Goal: Check status: Check status

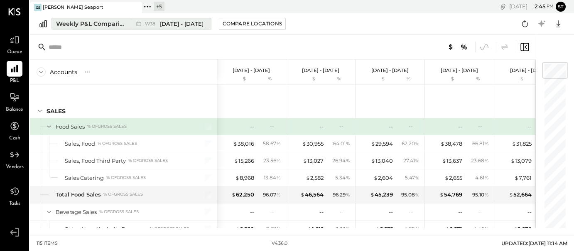
click at [182, 20] on div "W38 [DATE] - [DATE]" at bounding box center [169, 23] width 76 height 11
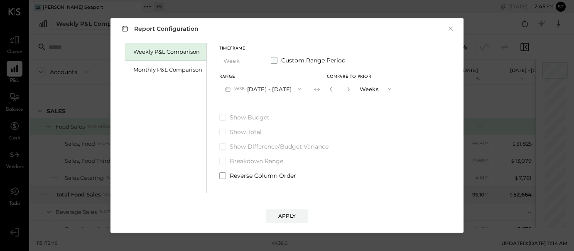
click at [275, 61] on span at bounding box center [274, 60] width 7 height 7
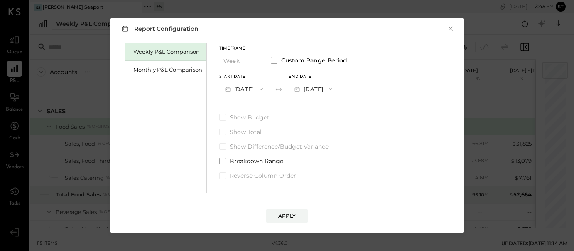
click at [254, 89] on button "[DATE]" at bounding box center [243, 88] width 49 height 15
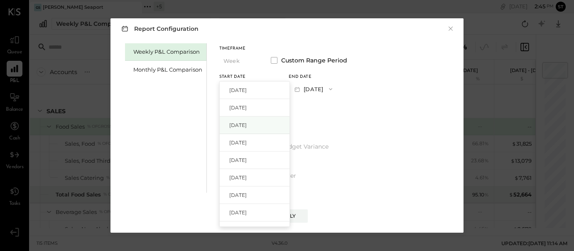
click at [247, 126] on span "[DATE]" at bounding box center [237, 124] width 17 height 7
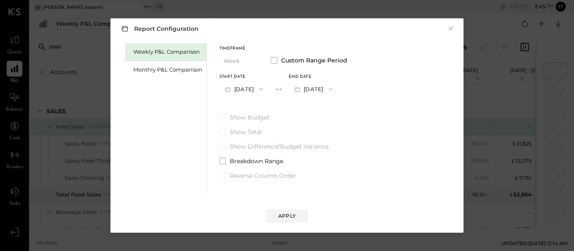
click at [334, 88] on icon "button" at bounding box center [330, 89] width 7 height 7
click at [341, 106] on div "[DATE]" at bounding box center [324, 107] width 70 height 17
click at [288, 218] on div "Apply" at bounding box center [286, 215] width 17 height 7
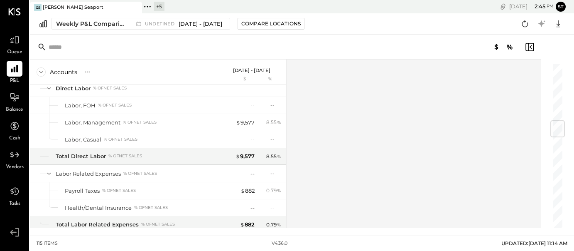
scroll to position [497, 0]
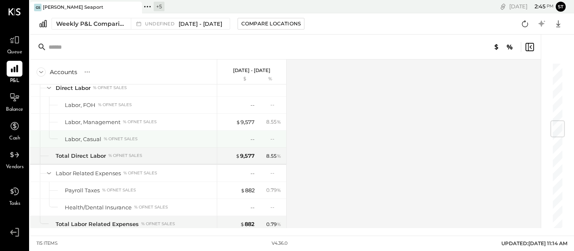
click at [197, 133] on div "Labor, Casual % of NET SALES" at bounding box center [123, 138] width 187 height 17
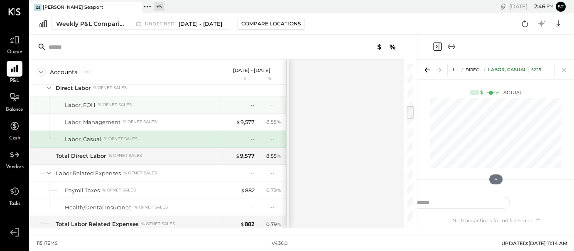
click at [250, 104] on div "--" at bounding box center [237, 105] width 33 height 8
